Goal: Task Accomplishment & Management: Use online tool/utility

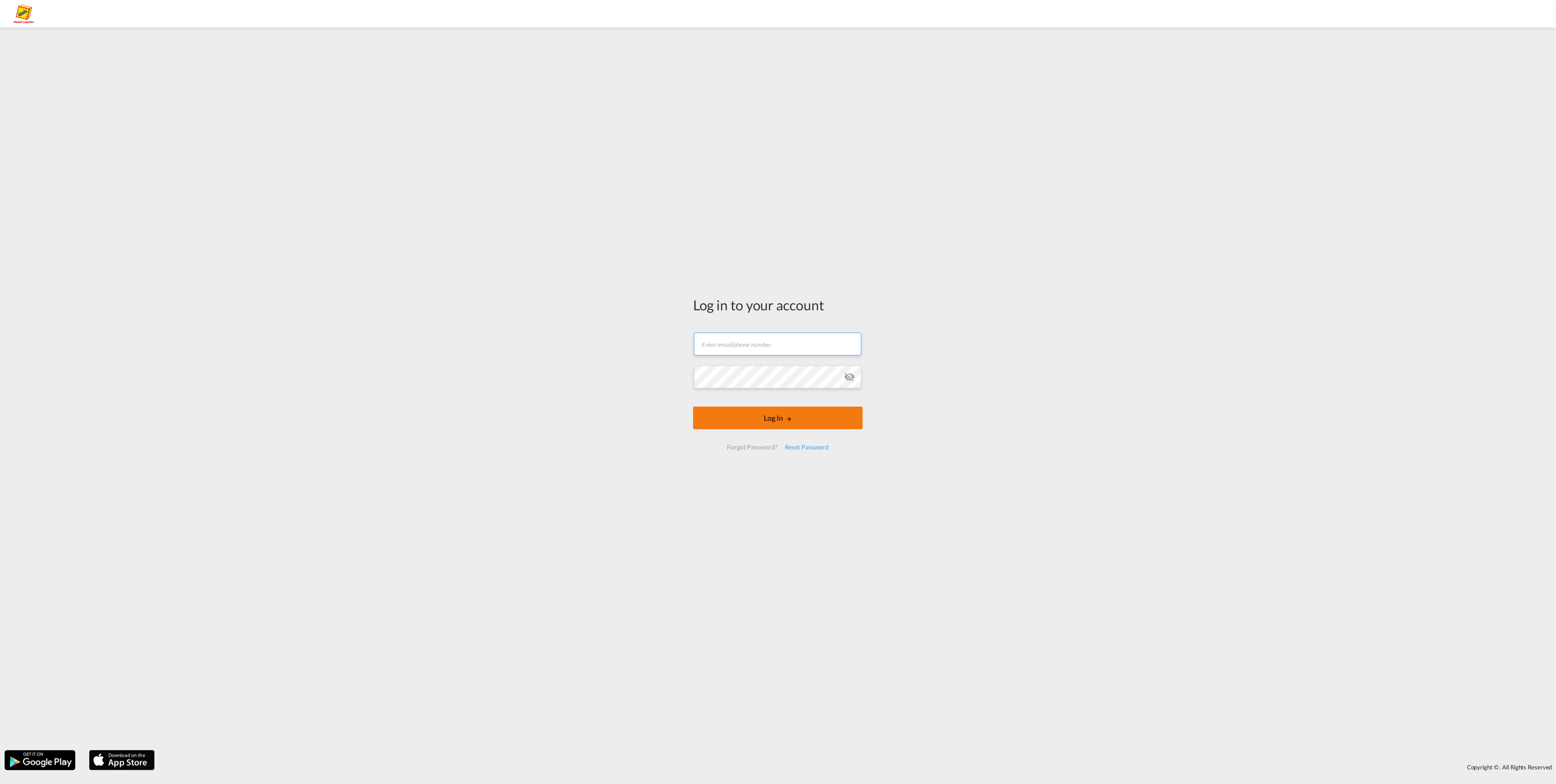
type input "[PERSON_NAME][EMAIL_ADDRESS][PERSON_NAME][PERSON_NAME][DOMAIN_NAME]"
click at [782, 413] on button "Log In" at bounding box center [777, 418] width 170 height 23
click at [791, 419] on button "Log In" at bounding box center [777, 423] width 170 height 23
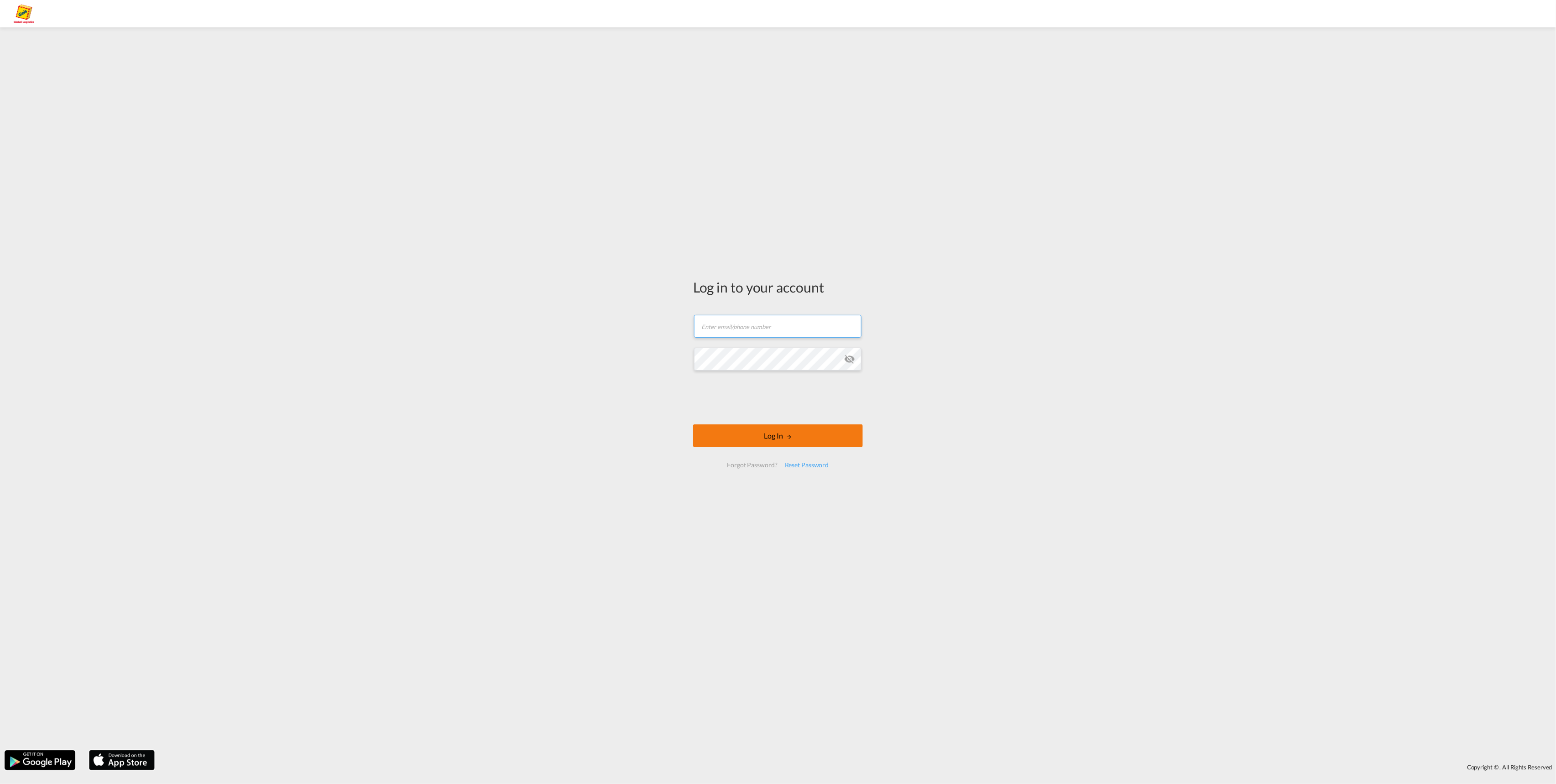
type input "[PERSON_NAME][EMAIL_ADDRESS][PERSON_NAME][PERSON_NAME][DOMAIN_NAME]"
click at [785, 437] on button "Log In" at bounding box center [777, 436] width 170 height 23
